Goal: Find specific page/section: Find specific page/section

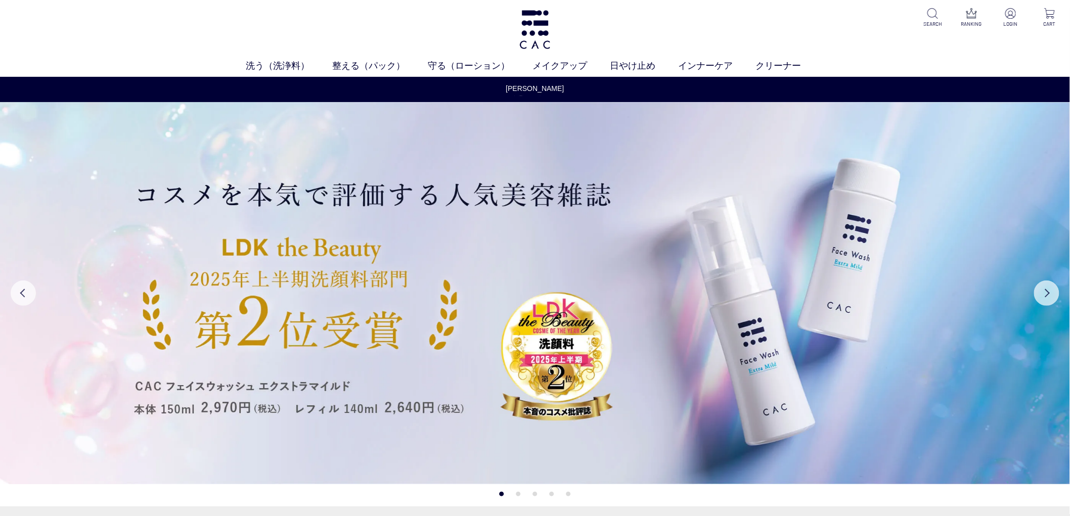
click at [546, 96] on div "[PERSON_NAME]休業のお知らせ" at bounding box center [535, 94] width 65 height 23
click at [546, 93] on link "[PERSON_NAME]休業のお知らせ" at bounding box center [535, 93] width 64 height 21
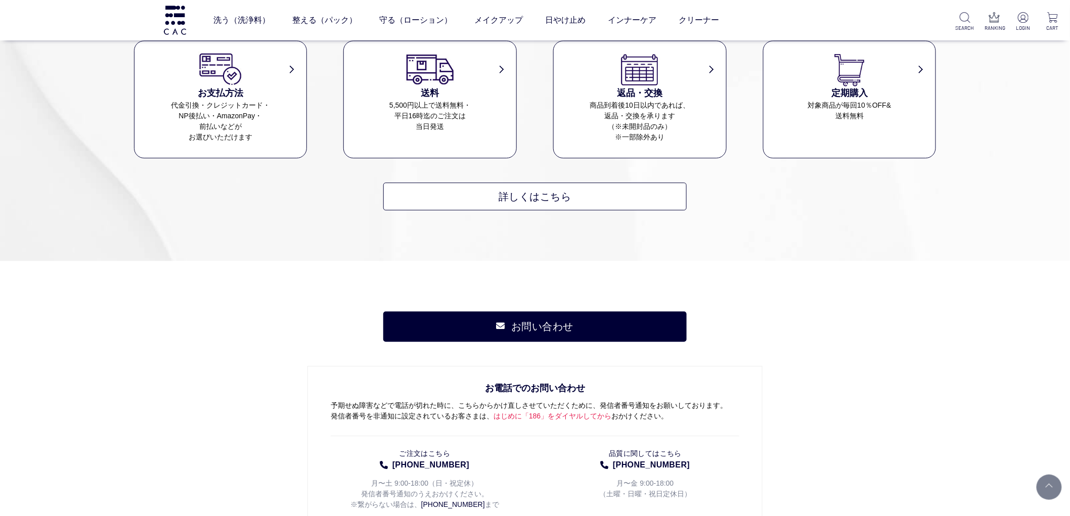
scroll to position [1348, 0]
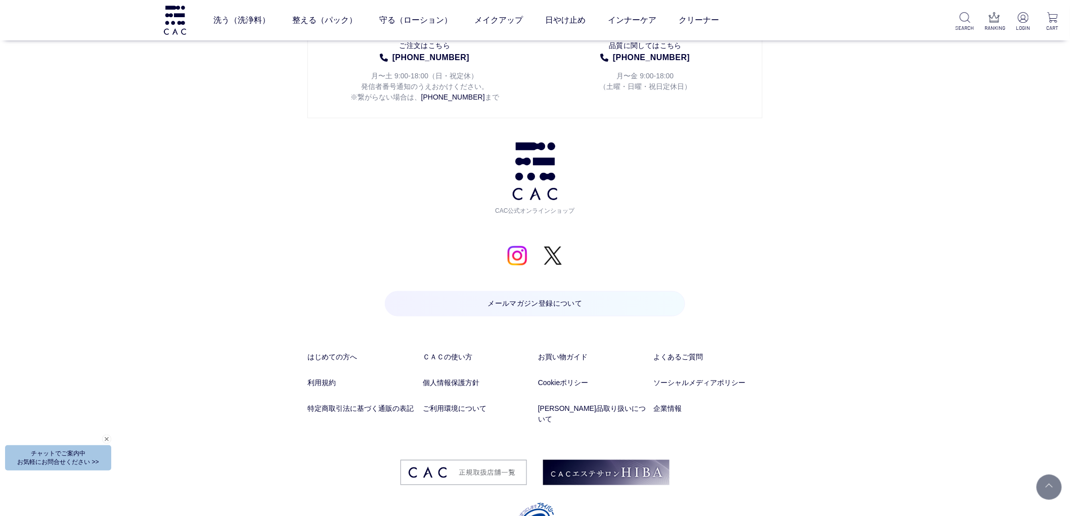
scroll to position [5023, 0]
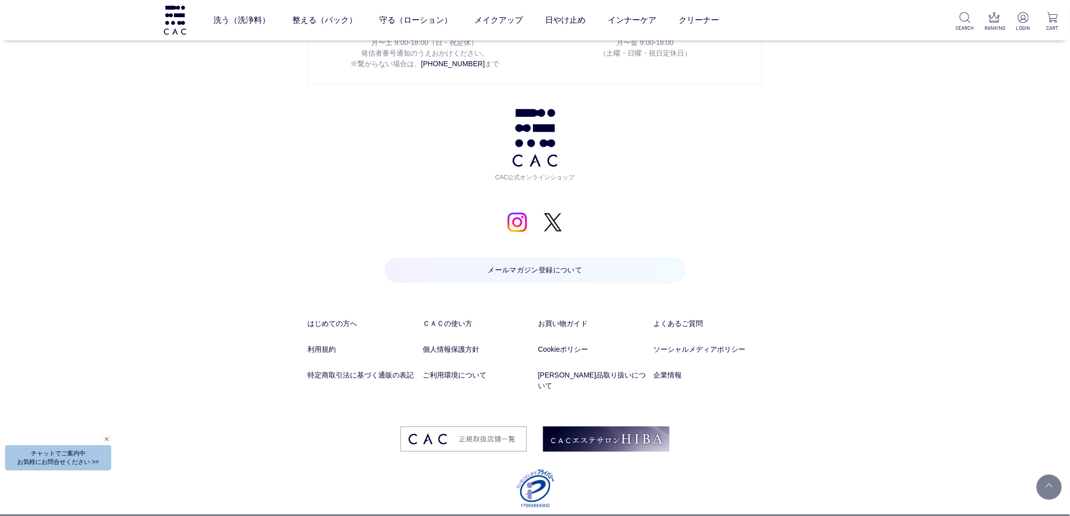
click at [785, 346] on div "お問い合わせ お電話でのお問い合わせ 予期せぬ障害などで電話が切れた時に、こちらからかけ直しさせていただくために、発信者番号通知をお願いしております。 発信者…" at bounding box center [535, 167] width 1070 height 695
click at [1041, 479] on link at bounding box center [1048, 487] width 25 height 25
